Goal: Task Accomplishment & Management: Use online tool/utility

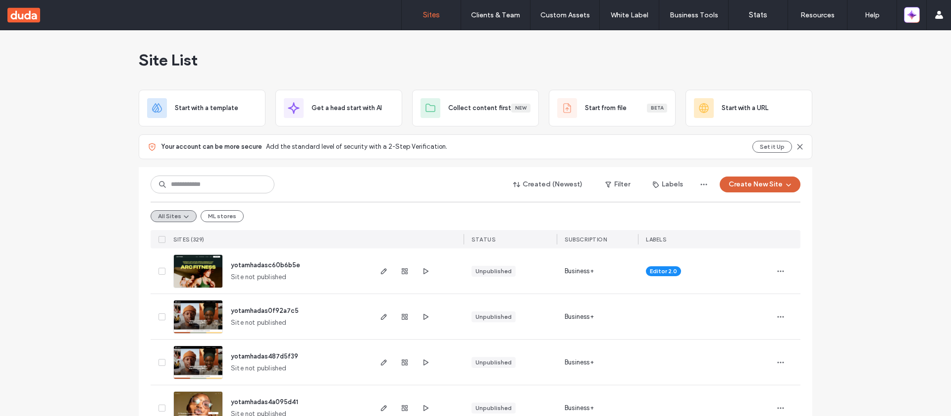
click at [783, 190] on span "button" at bounding box center [788, 184] width 10 height 15
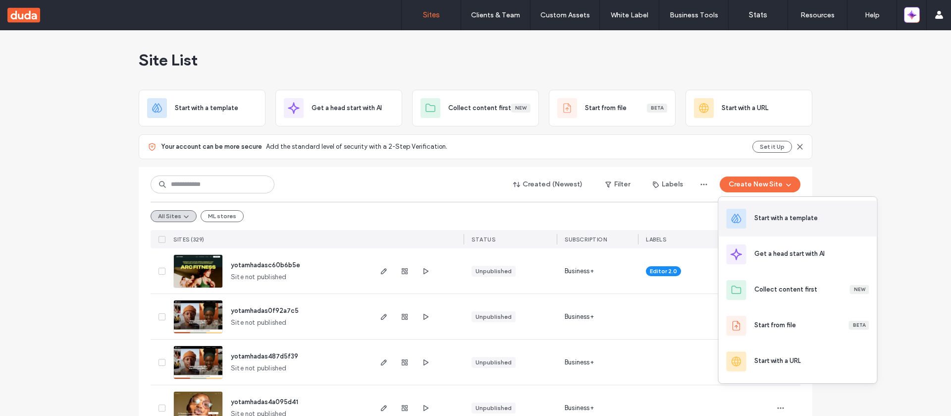
click at [755, 222] on div "Start with a template" at bounding box center [786, 218] width 63 height 10
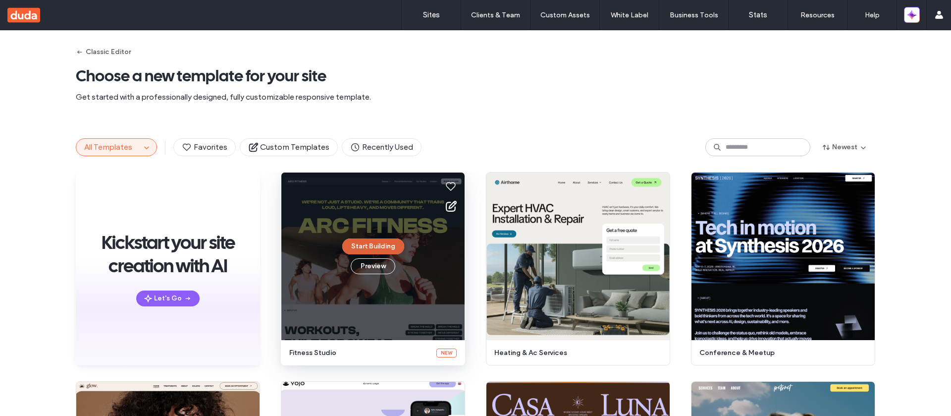
click at [371, 249] on button "Start Building" at bounding box center [373, 246] width 62 height 16
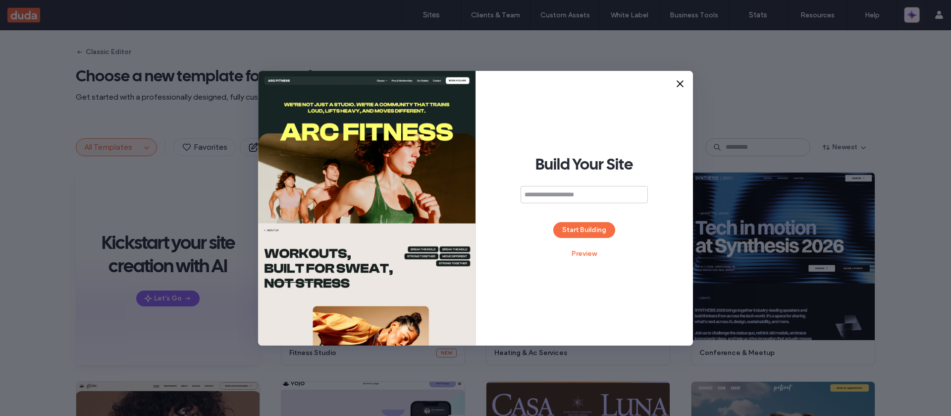
click at [531, 193] on input at bounding box center [584, 194] width 127 height 17
type input "**********"
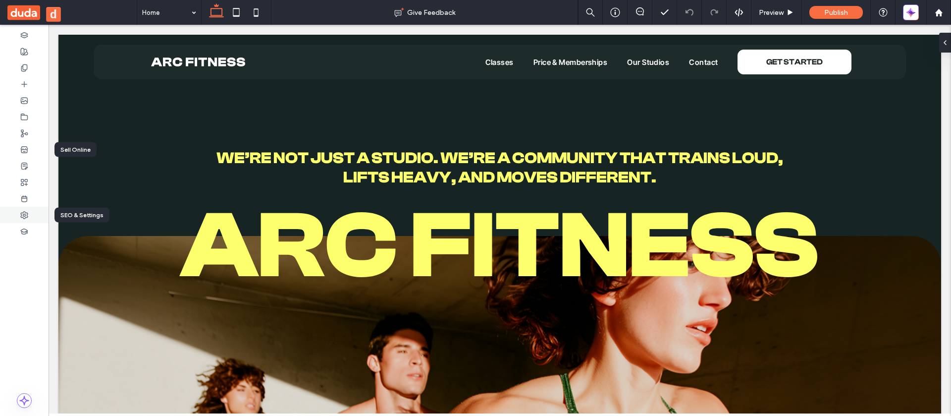
click at [21, 220] on div at bounding box center [24, 215] width 49 height 16
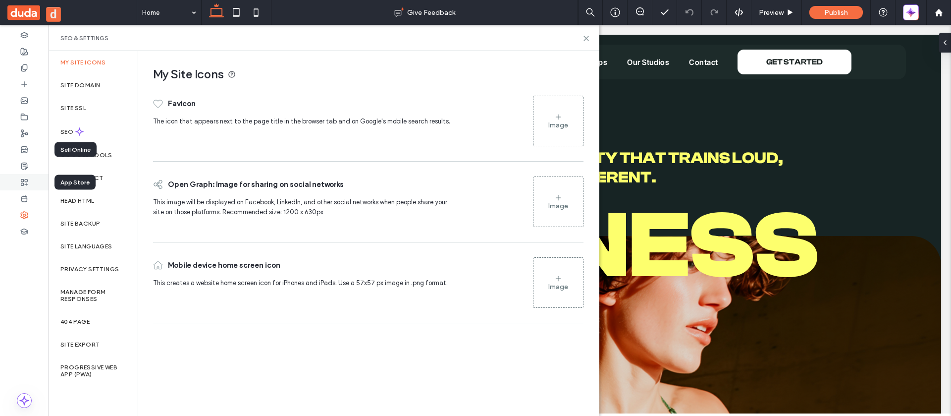
click at [24, 177] on div at bounding box center [24, 182] width 49 height 16
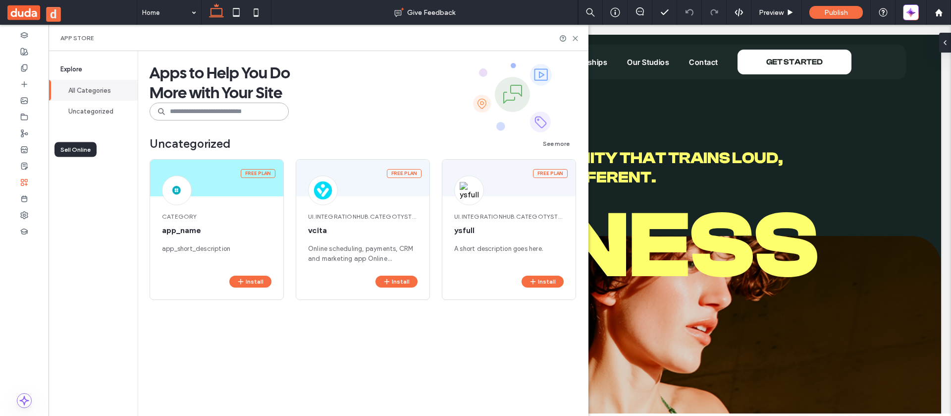
click at [182, 112] on input at bounding box center [219, 112] width 139 height 18
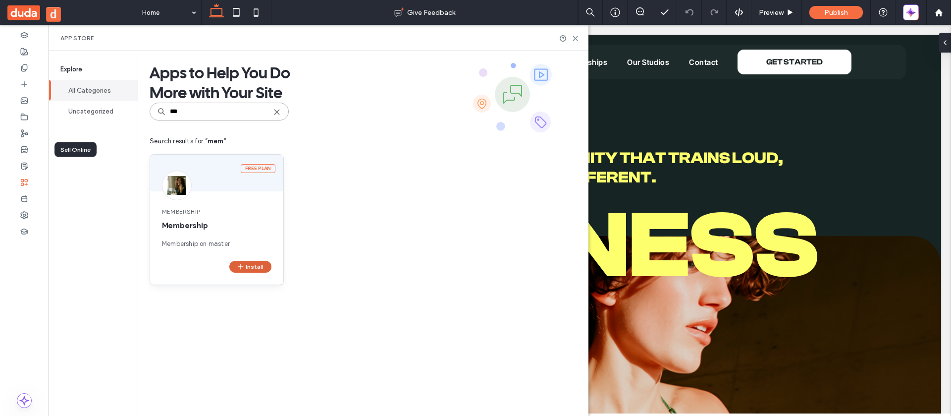
type input "***"
click at [259, 262] on button "Install" at bounding box center [250, 267] width 42 height 12
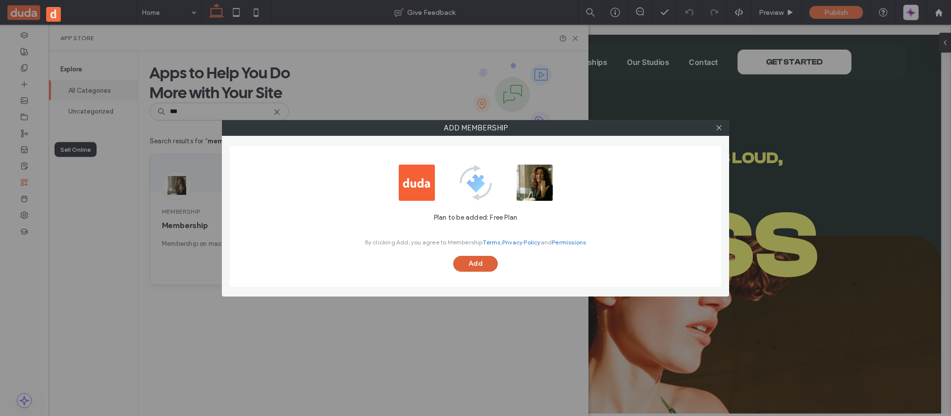
click at [467, 264] on button "Add" at bounding box center [475, 264] width 45 height 16
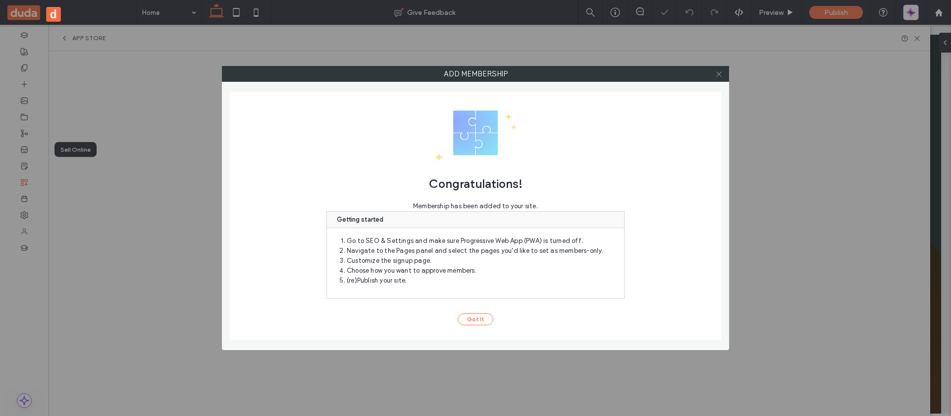
click at [721, 73] on icon at bounding box center [719, 73] width 7 height 7
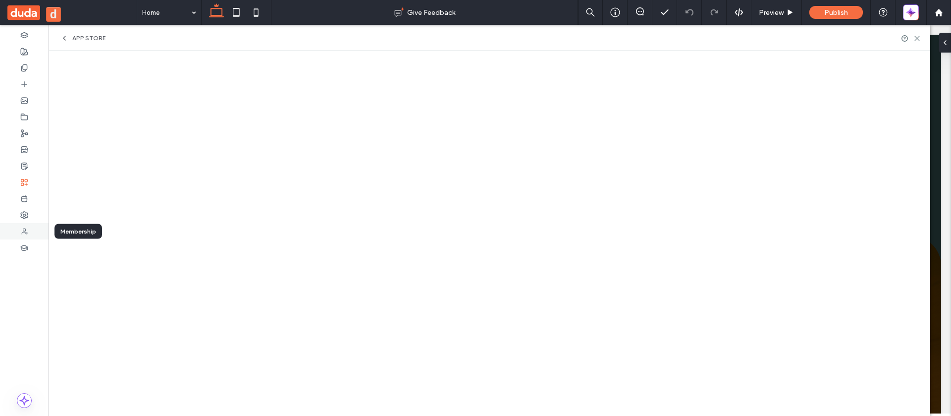
click at [26, 233] on use at bounding box center [25, 231] width 6 height 6
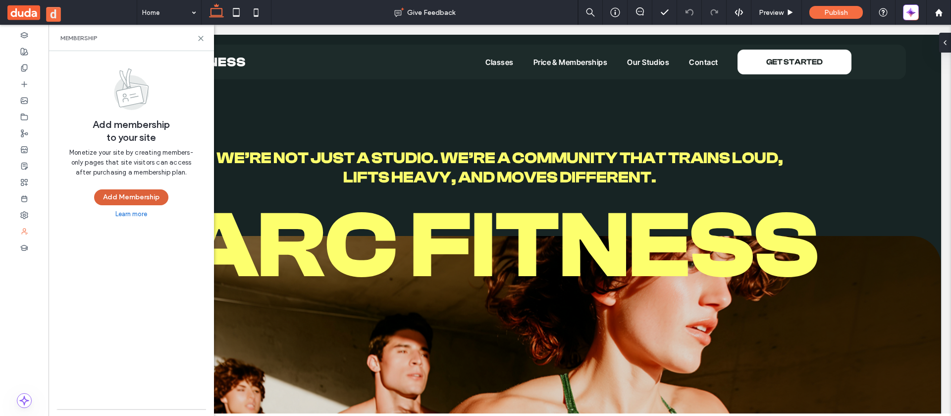
click at [163, 199] on button "Add Membership" at bounding box center [131, 197] width 74 height 16
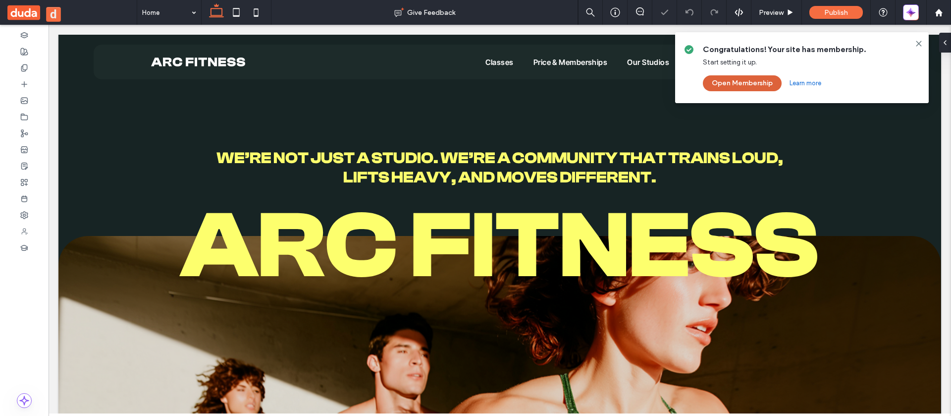
click at [745, 81] on button "Open Membership" at bounding box center [742, 83] width 79 height 16
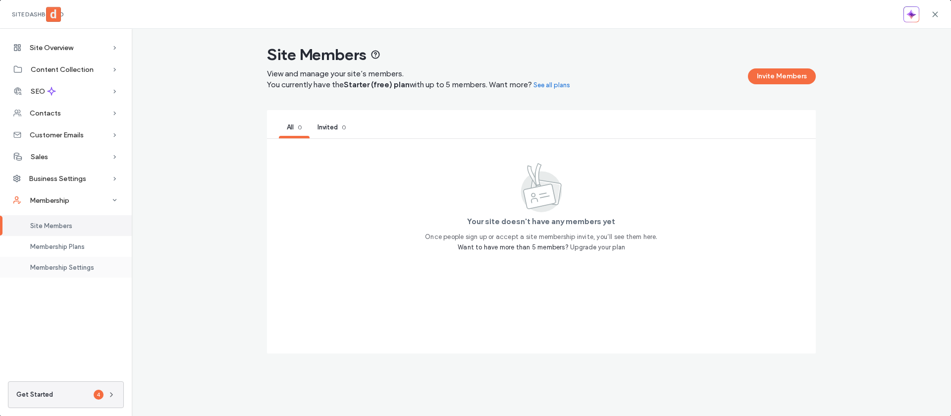
click at [55, 269] on span "Membership Settings" at bounding box center [62, 267] width 64 height 7
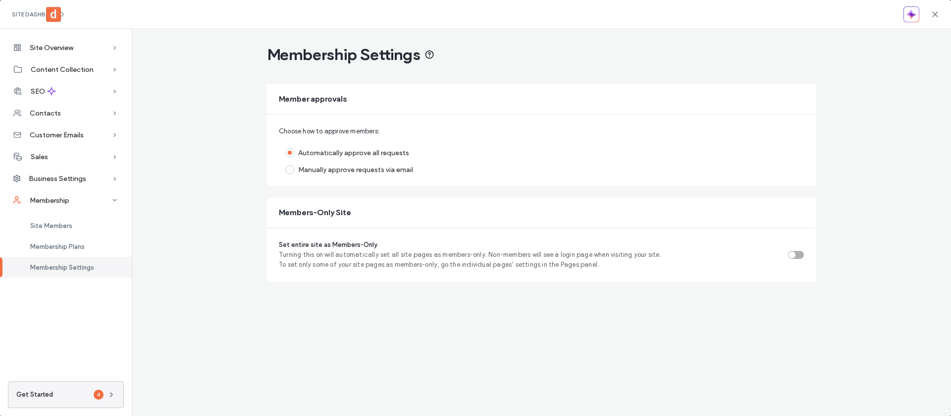
click at [792, 250] on div "Set entire site as Members-Only Turning this on will automatically set all site…" at bounding box center [541, 255] width 549 height 54
click at [795, 255] on div "toggle" at bounding box center [792, 254] width 7 height 7
click at [937, 16] on use at bounding box center [935, 14] width 4 height 4
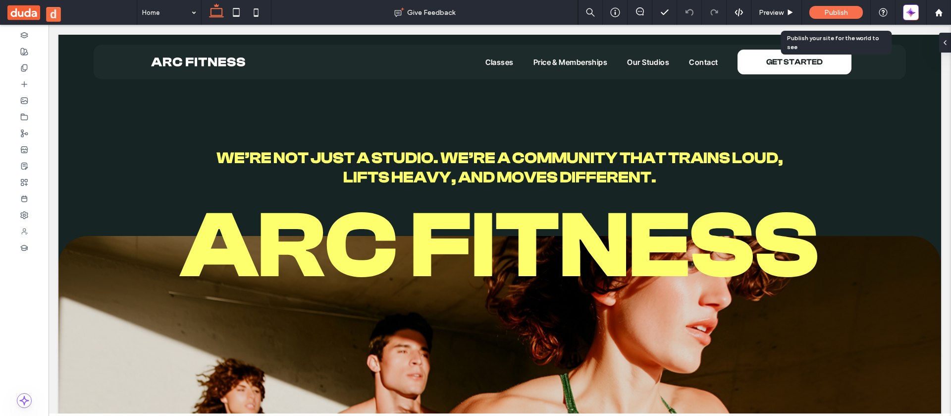
click at [837, 15] on span "Publish" at bounding box center [837, 12] width 24 height 8
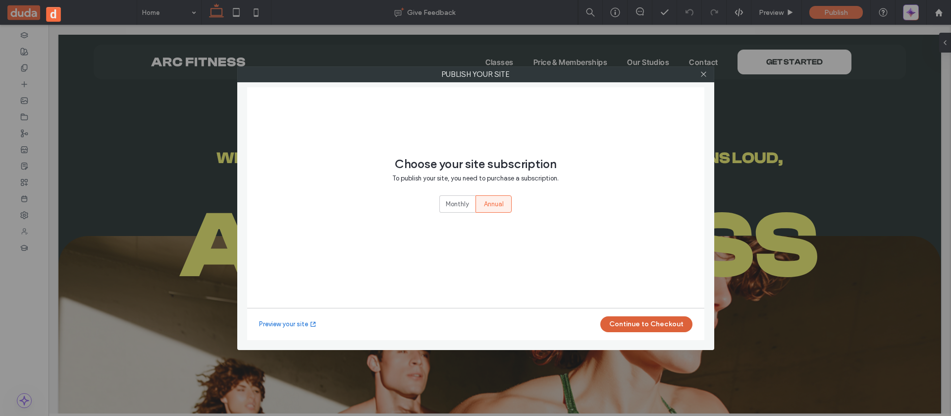
click at [636, 327] on button "Continue to Checkout" at bounding box center [647, 324] width 92 height 16
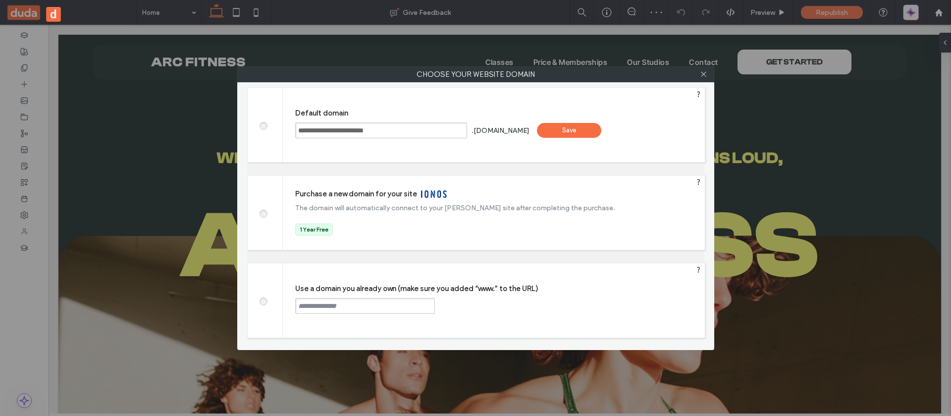
click at [598, 116] on label "Default domain" at bounding box center [500, 113] width 410 height 9
click at [594, 126] on div "Save" at bounding box center [569, 130] width 64 height 15
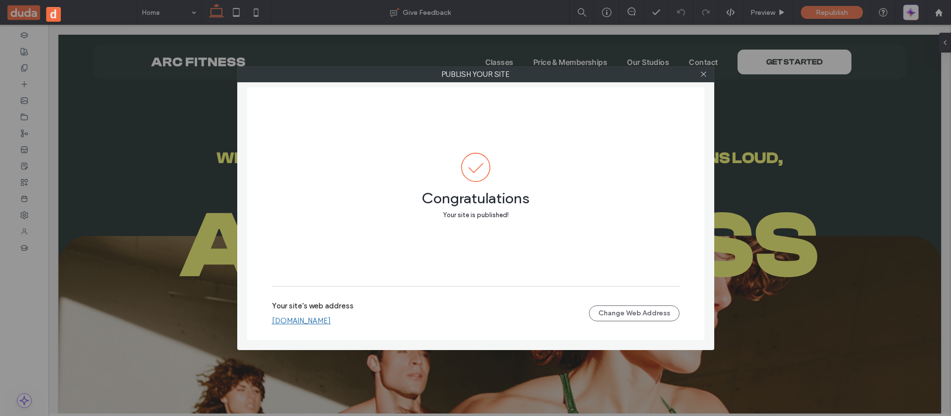
click at [331, 316] on link "[DOMAIN_NAME]" at bounding box center [301, 320] width 59 height 9
click at [707, 80] on span at bounding box center [703, 74] width 7 height 15
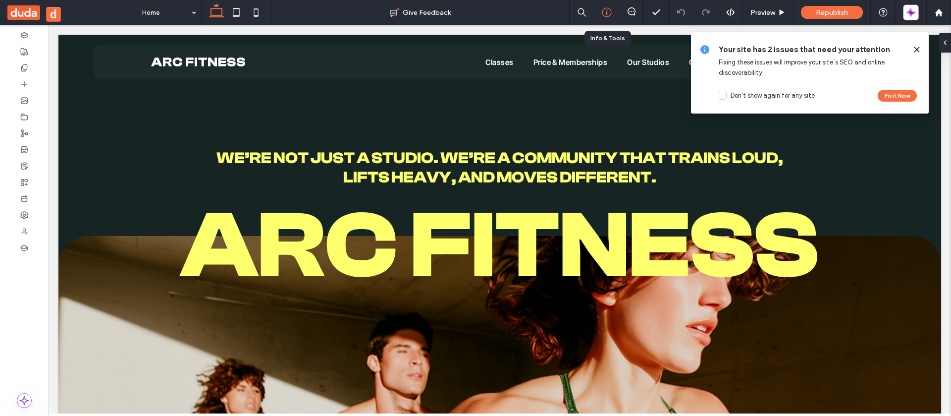
click at [599, 17] on div at bounding box center [607, 12] width 24 height 10
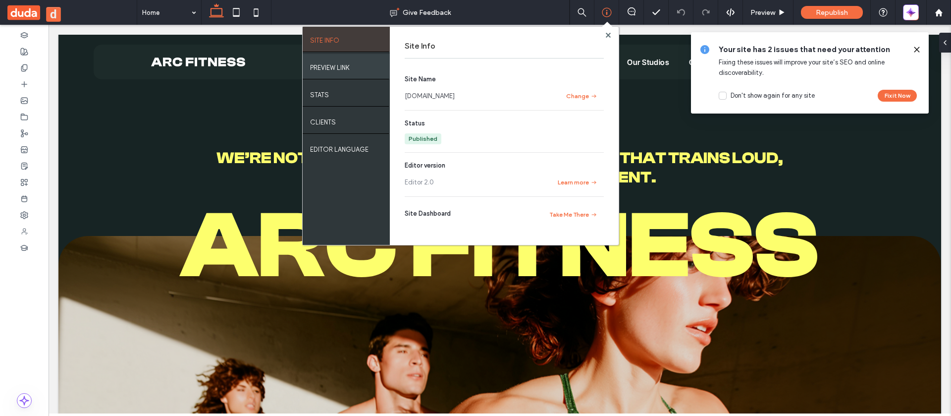
click at [351, 67] on div "PREVIEW LINK" at bounding box center [346, 66] width 87 height 25
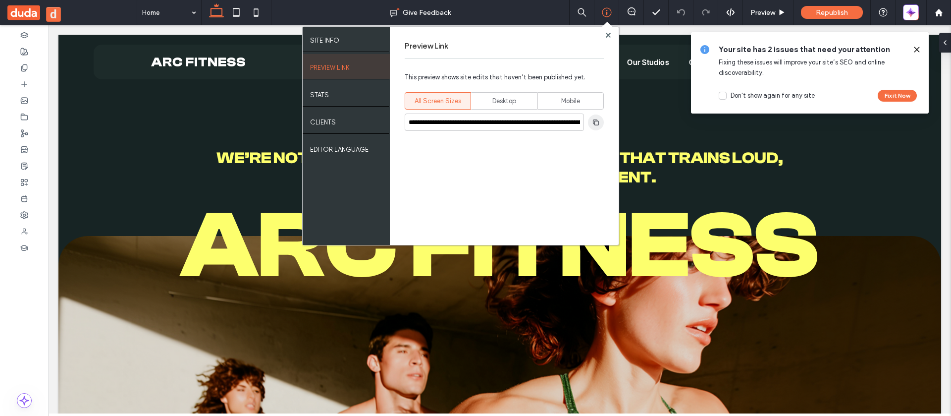
click at [599, 121] on use "button" at bounding box center [596, 122] width 6 height 6
